Goal: Information Seeking & Learning: Learn about a topic

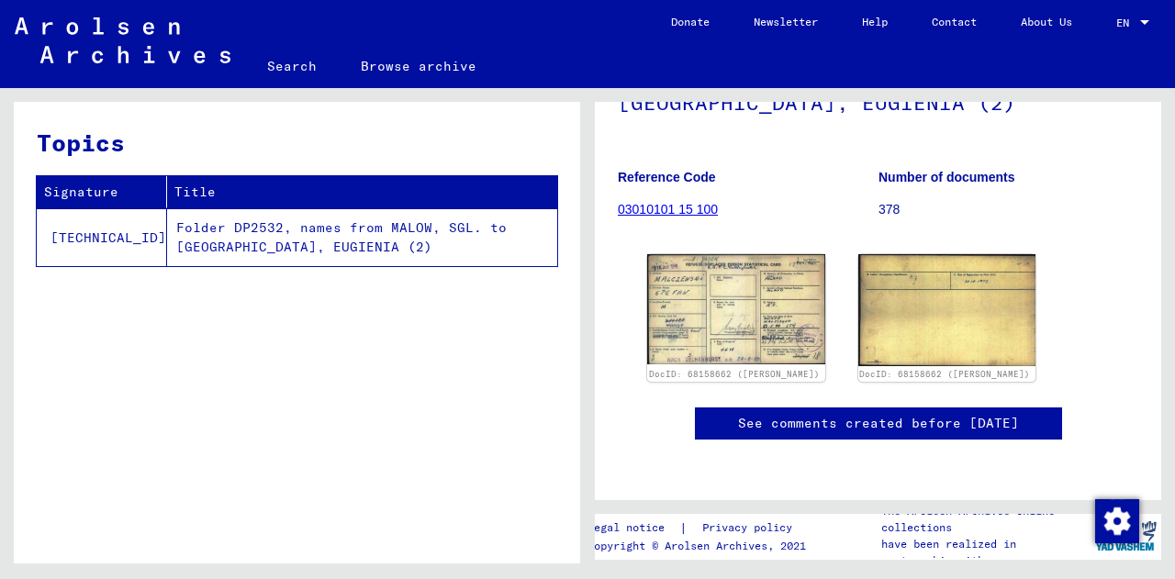
scroll to position [242, 0]
click at [724, 287] on img at bounding box center [735, 309] width 186 height 116
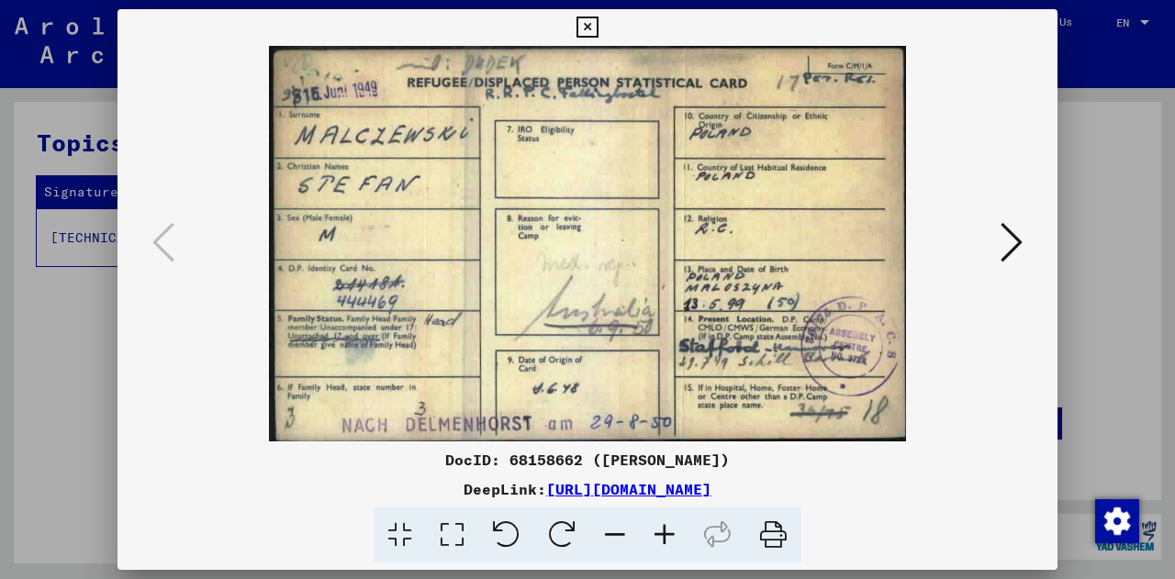
click at [1006, 252] on icon at bounding box center [1011, 242] width 22 height 44
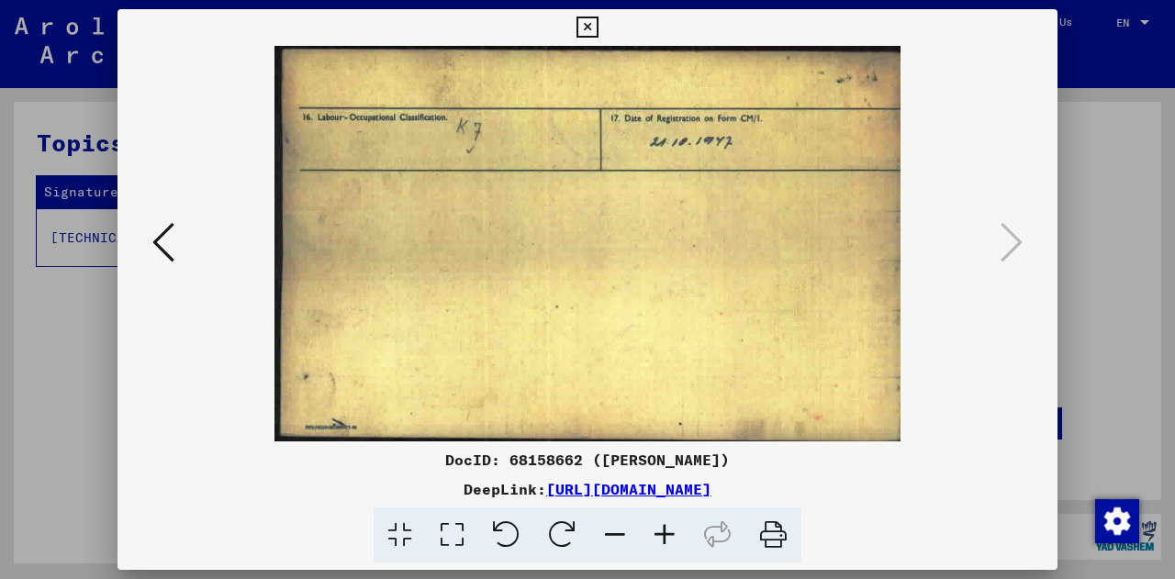
click at [164, 222] on icon at bounding box center [163, 242] width 22 height 44
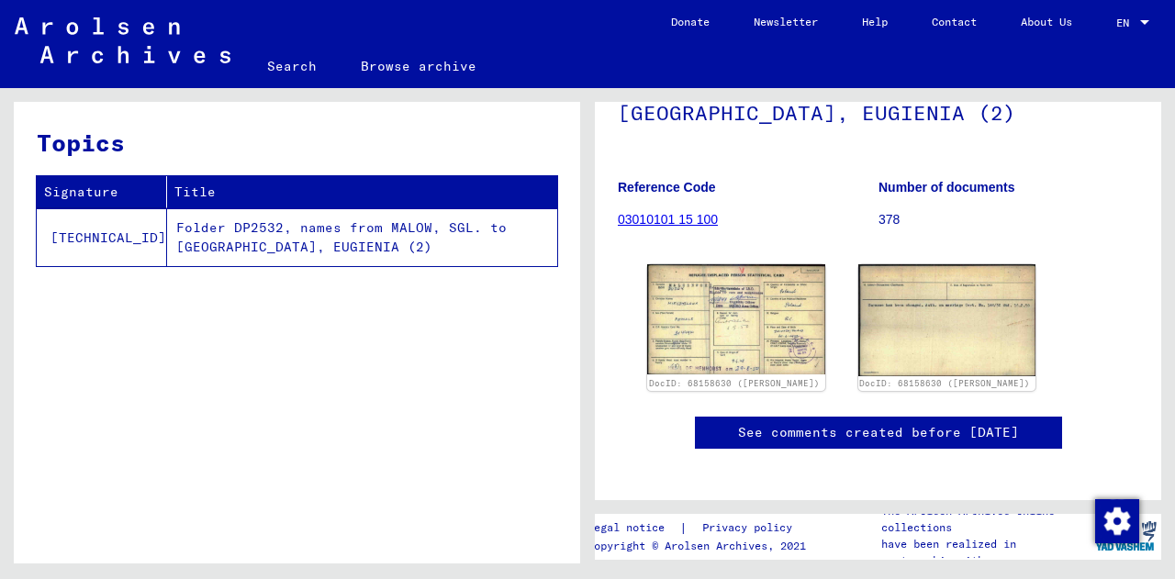
scroll to position [250, 0]
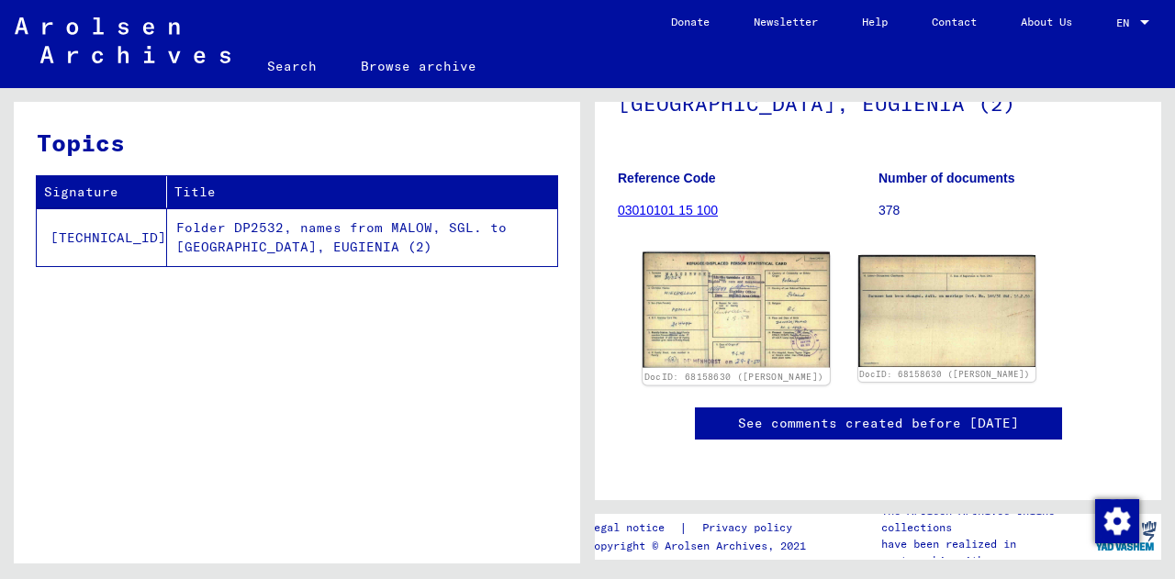
click at [739, 283] on img at bounding box center [735, 310] width 186 height 116
